Goal: Transaction & Acquisition: Subscribe to service/newsletter

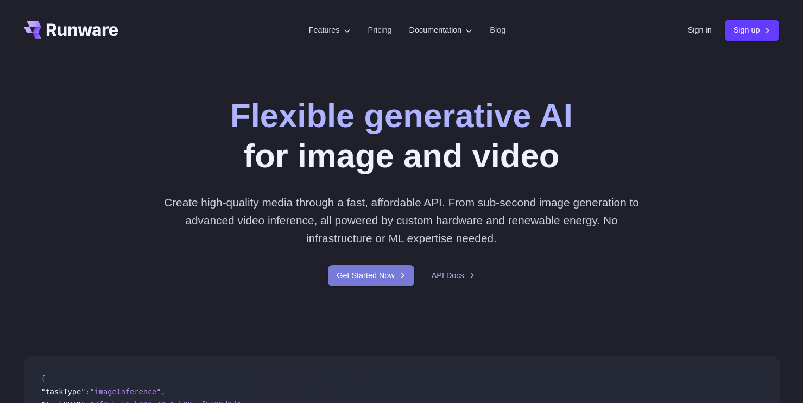
click at [383, 270] on link "Get Started Now" at bounding box center [371, 275] width 86 height 21
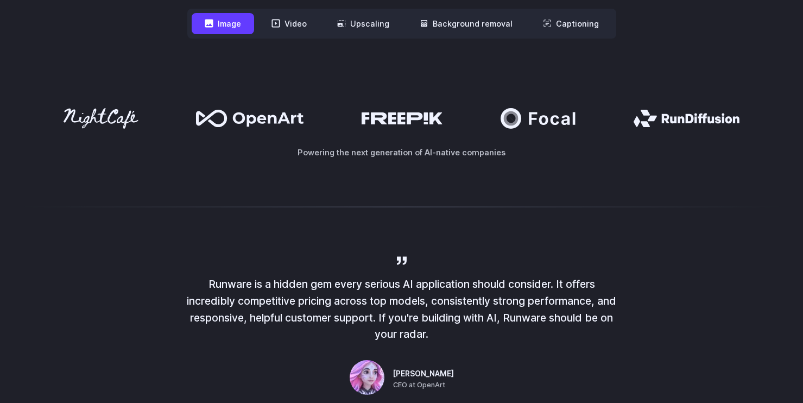
scroll to position [537, 0]
click at [235, 22] on button "Image" at bounding box center [223, 24] width 62 height 21
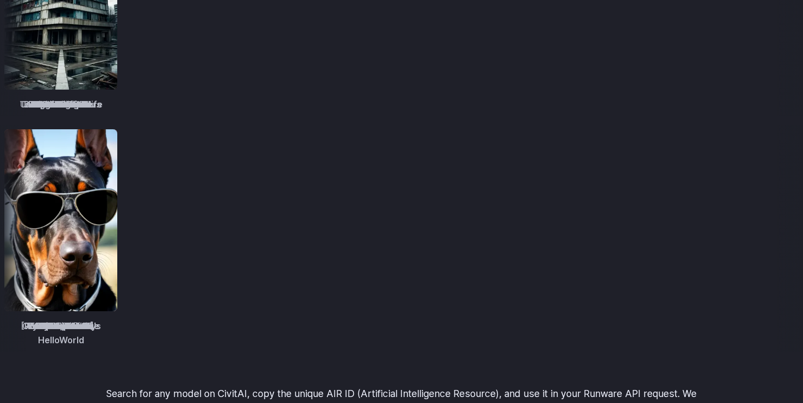
scroll to position [1592, 0]
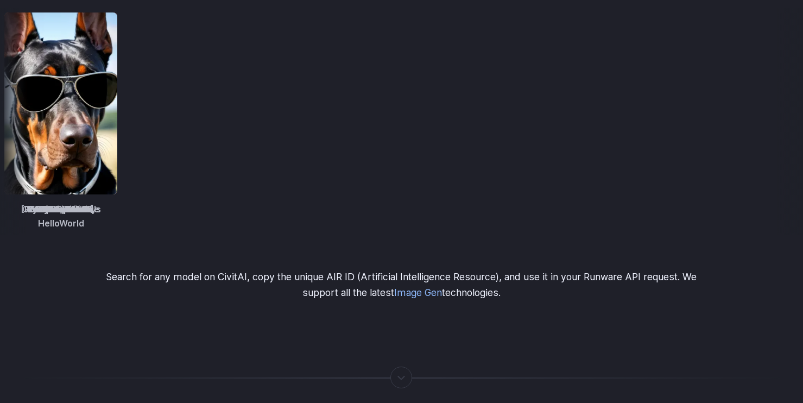
click at [735, 122] on img at bounding box center [791, 103] width 113 height 182
click at [616, 124] on img at bounding box center [672, 103] width 113 height 182
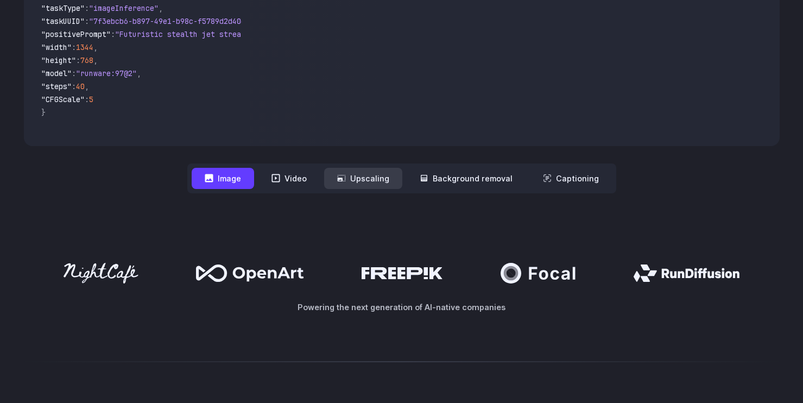
scroll to position [154, 0]
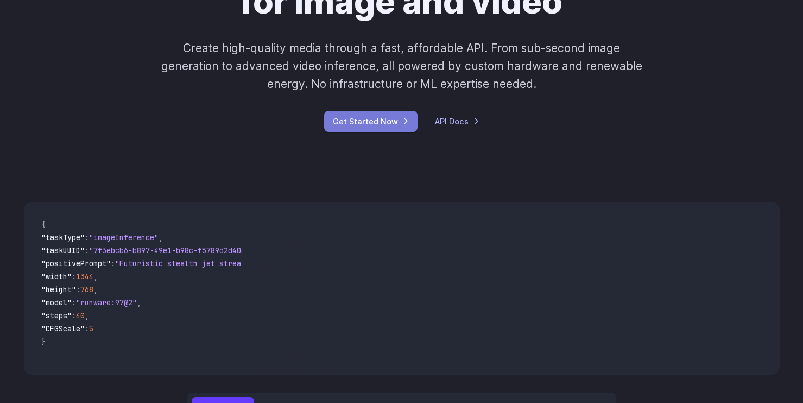
click at [379, 127] on link "Get Started Now" at bounding box center [370, 121] width 93 height 21
